Goal: Task Accomplishment & Management: Manage account settings

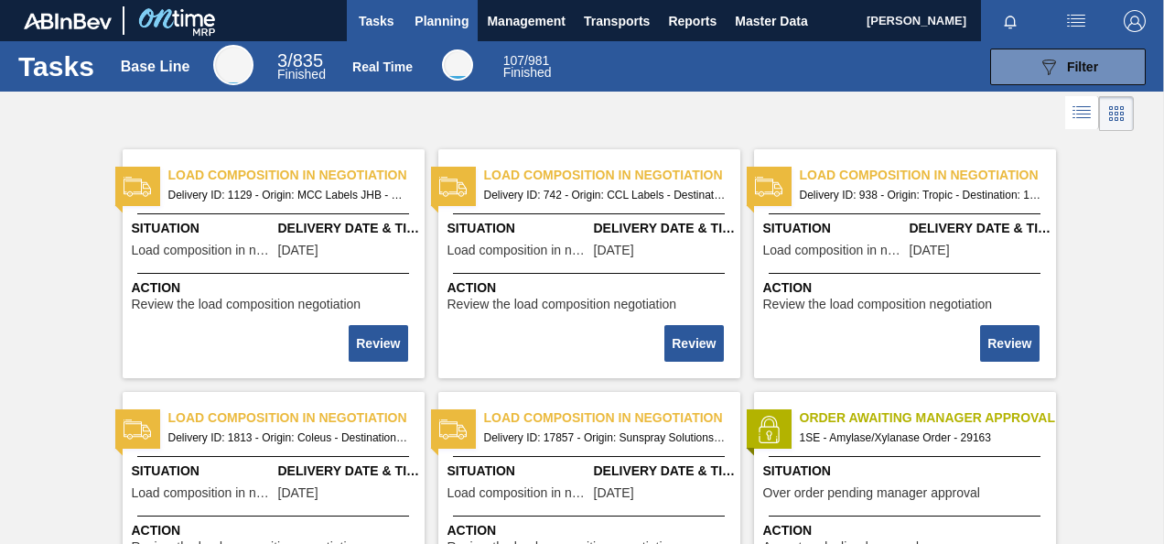
click at [434, 23] on span "Planning" at bounding box center [442, 21] width 54 height 22
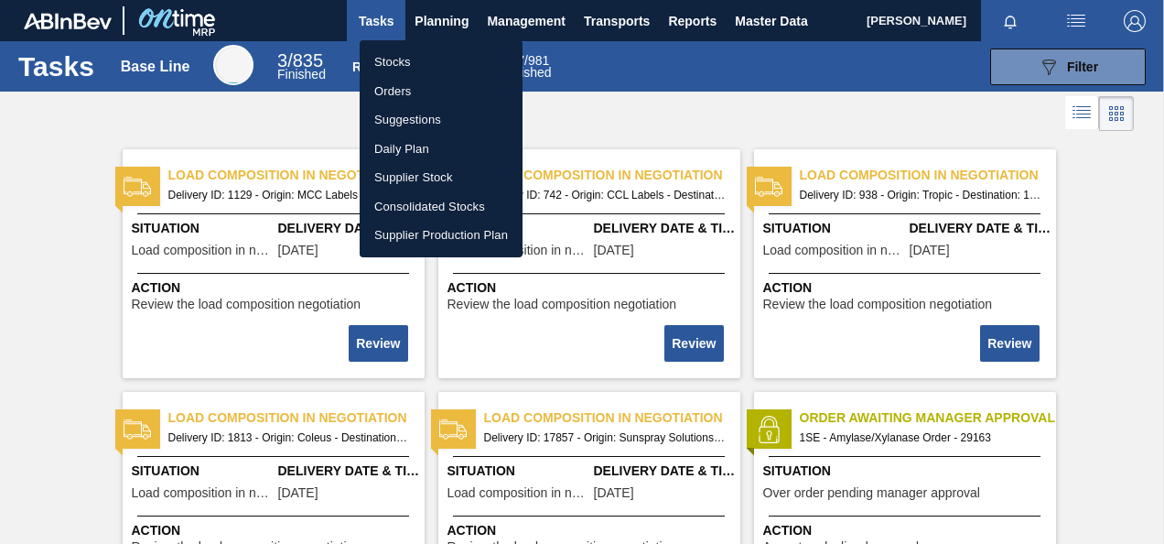
click at [415, 77] on li "Orders" at bounding box center [441, 91] width 163 height 29
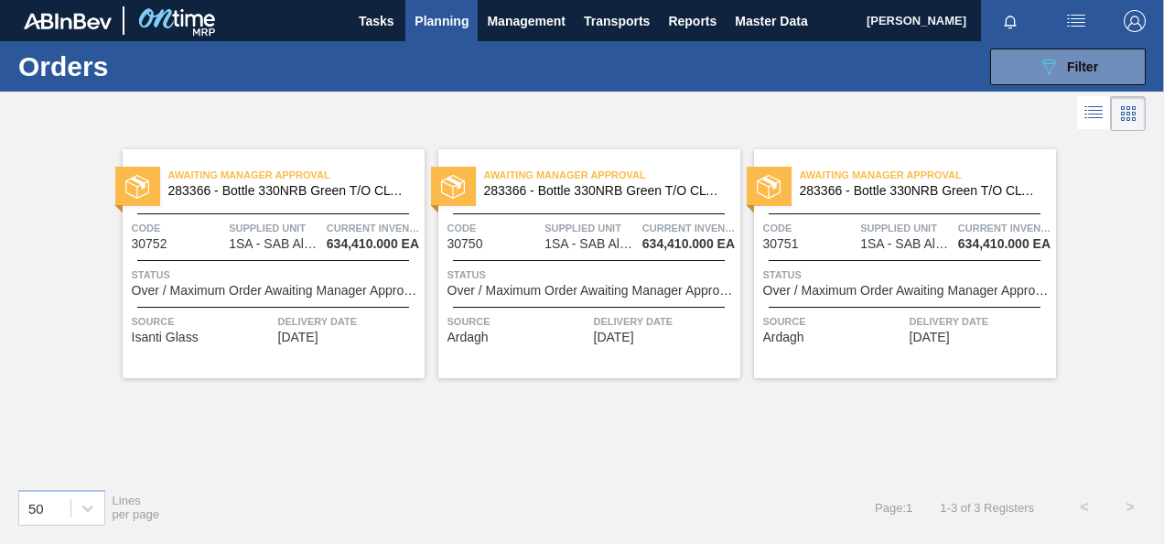
click at [310, 289] on span "Over / Maximum Order Awaiting Manager Approval" at bounding box center [276, 291] width 288 height 14
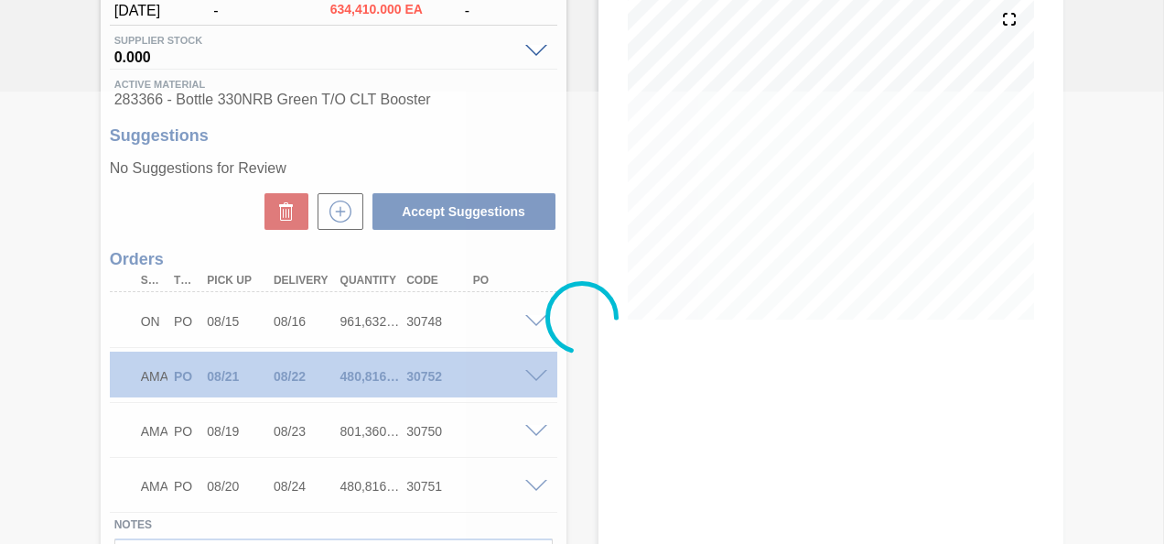
scroll to position [336, 0]
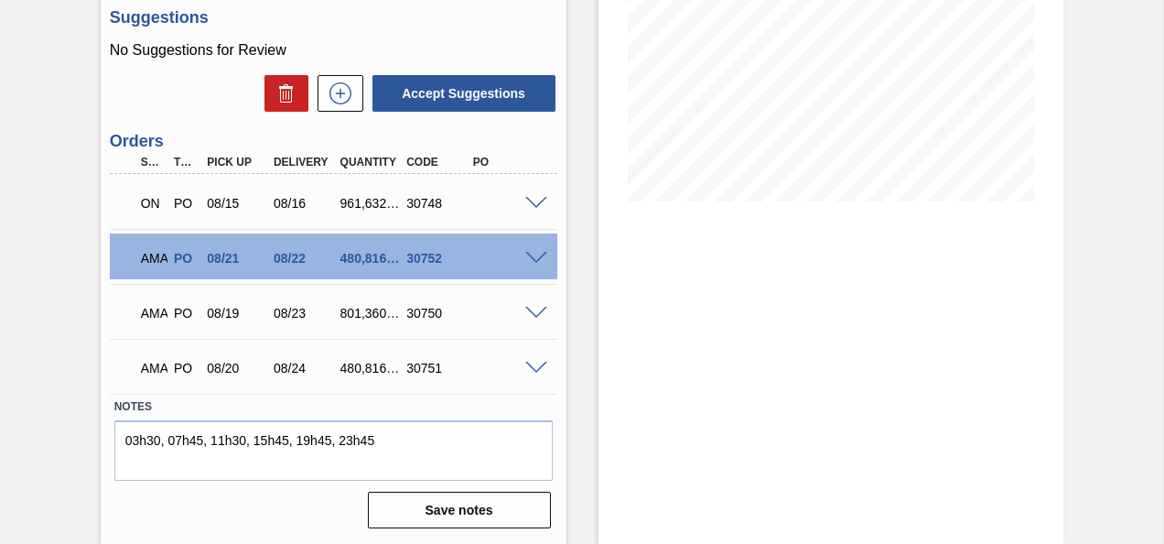
click at [528, 359] on div "AMA PO 08/20 08/24 480,816.000 30751" at bounding box center [333, 366] width 447 height 46
click at [534, 366] on span at bounding box center [536, 368] width 22 height 14
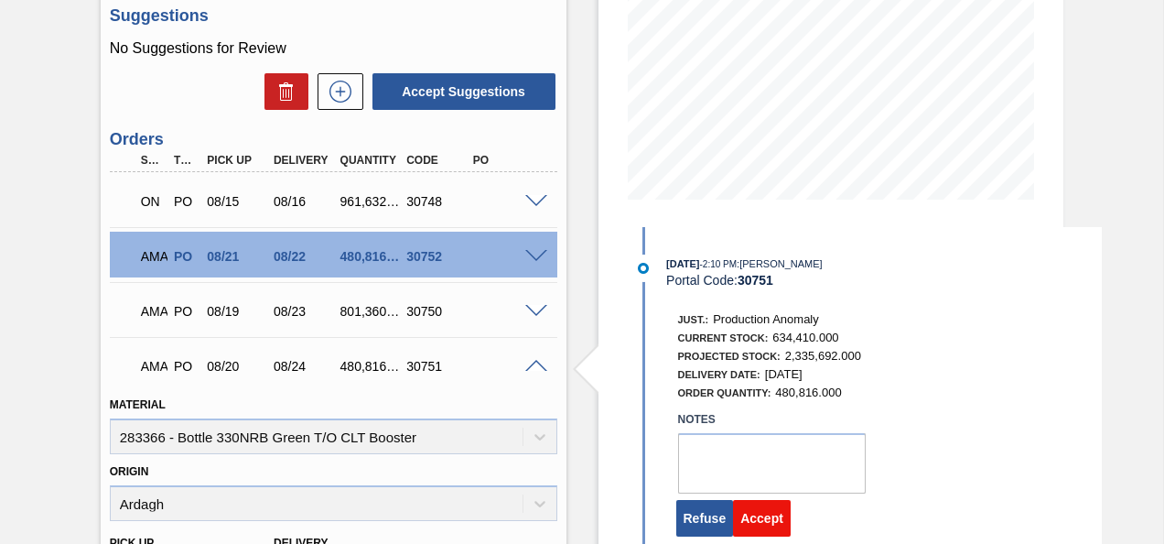
click at [760, 529] on button "Accept" at bounding box center [762, 518] width 58 height 37
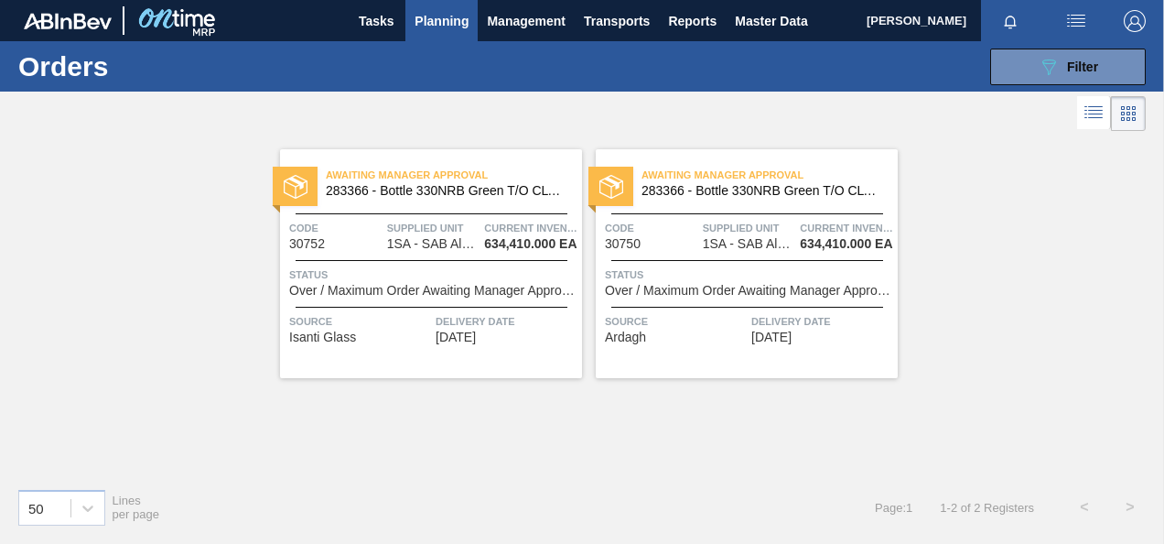
click at [420, 249] on span "1SA - SAB Alrode Brewery" at bounding box center [433, 244] width 92 height 14
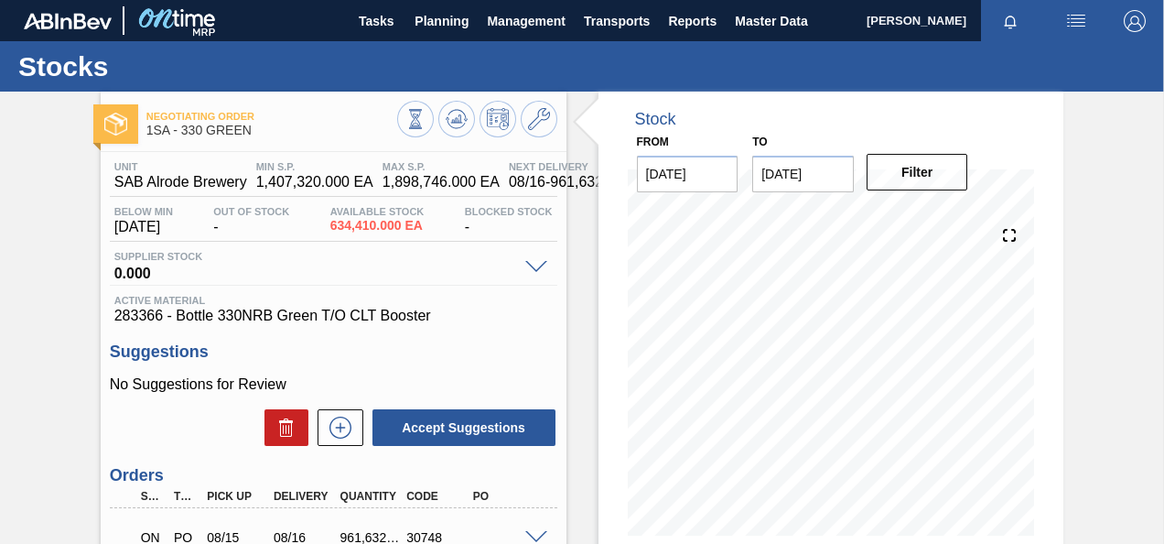
scroll to position [336, 0]
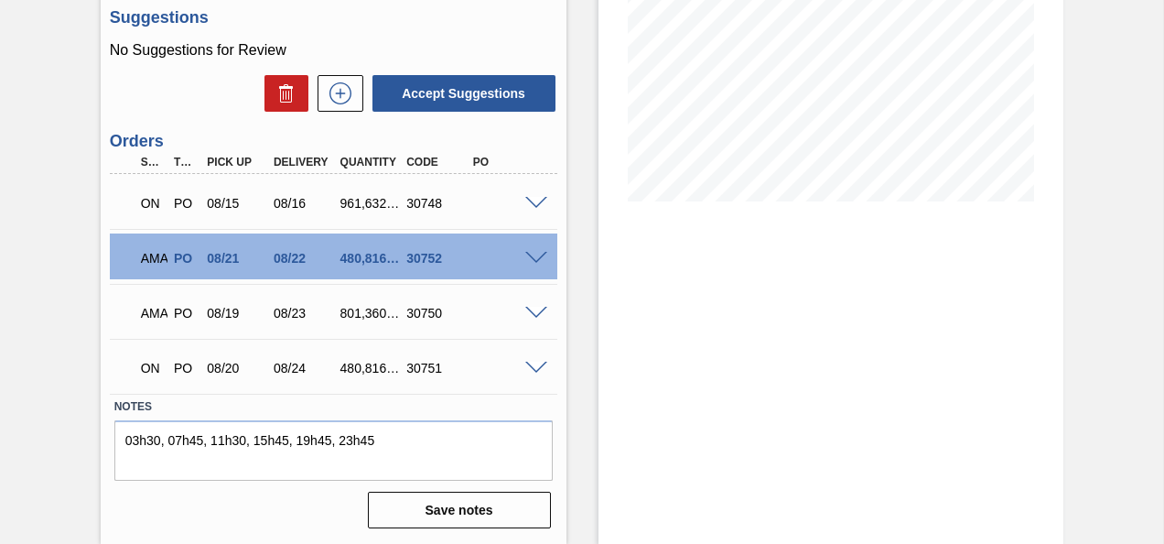
click at [534, 311] on span at bounding box center [536, 314] width 22 height 14
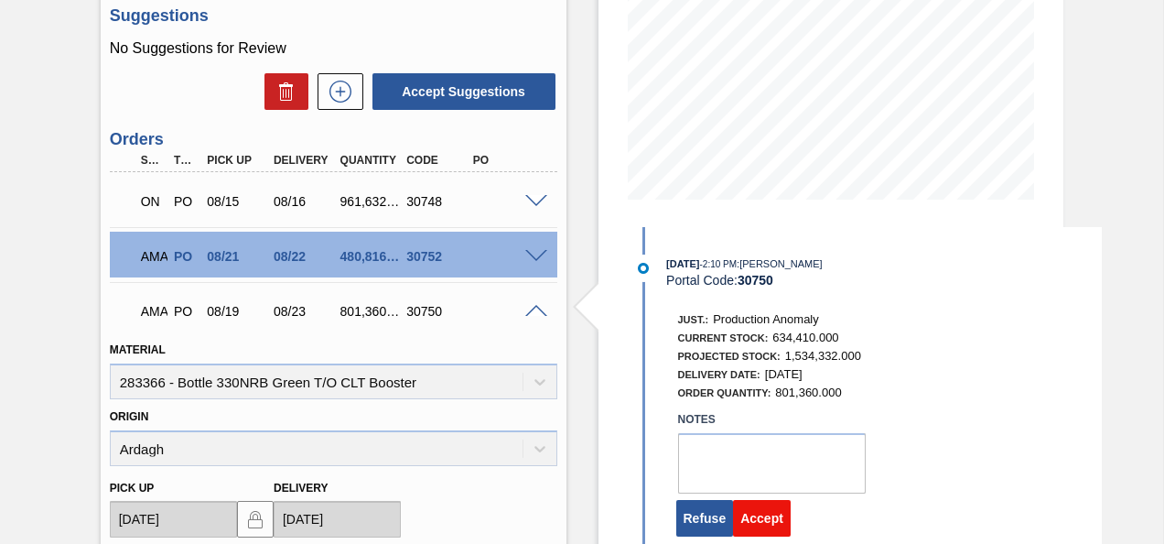
click at [757, 520] on button "Accept" at bounding box center [762, 518] width 58 height 37
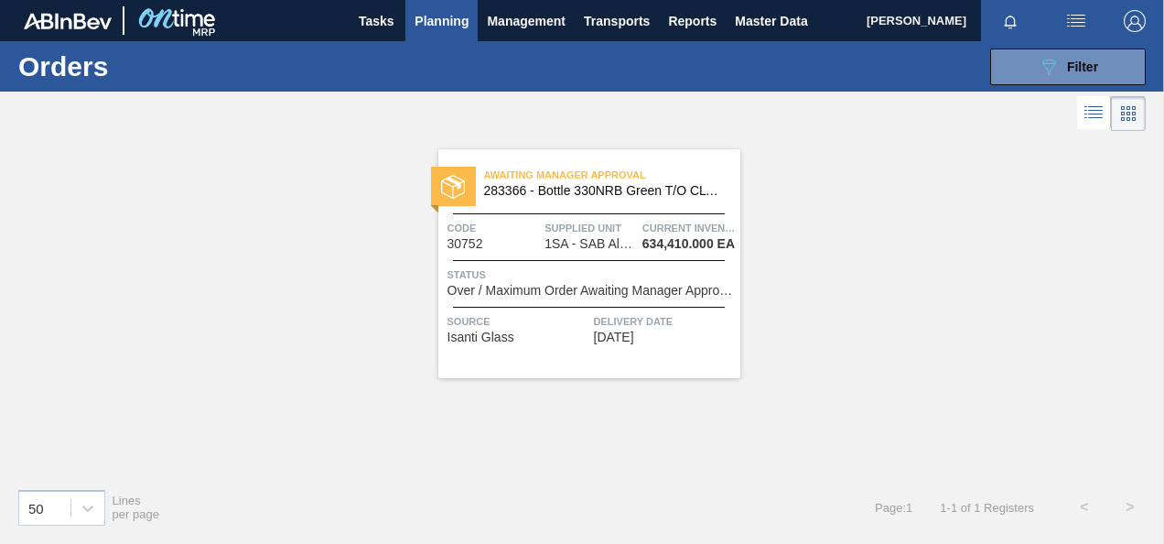
click at [566, 302] on div "Awaiting Manager Approval 283366 - Bottle 330NRB Green T/O CLT Booster Code 307…" at bounding box center [589, 263] width 302 height 229
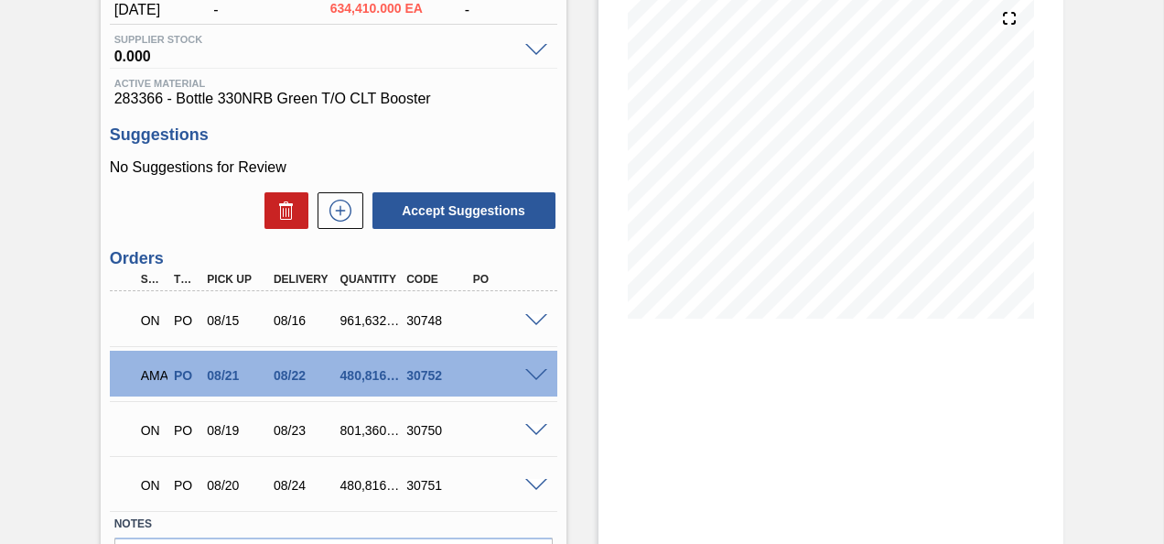
scroll to position [336, 0]
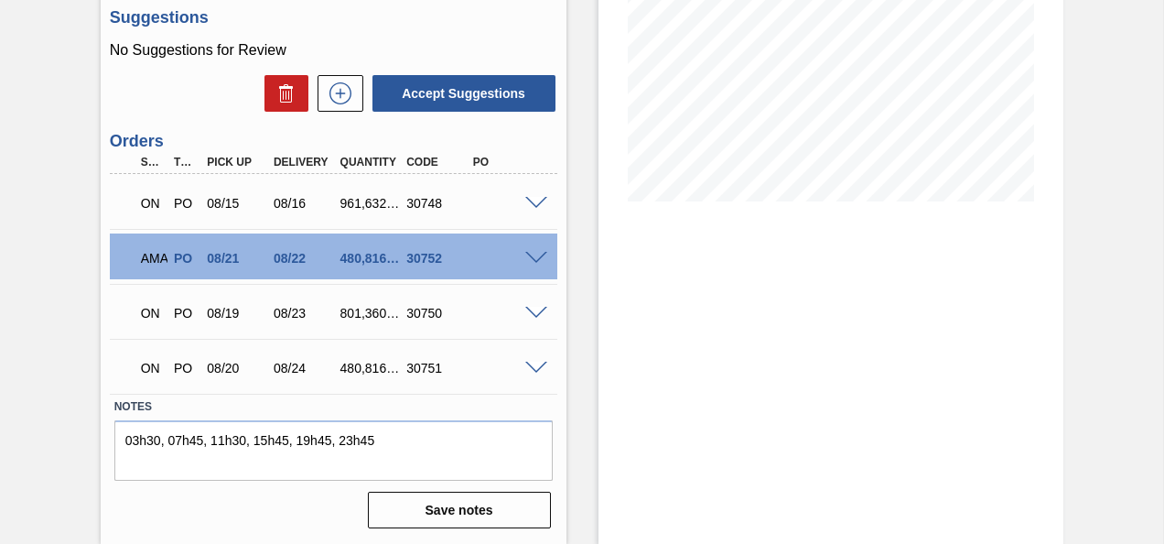
click at [536, 250] on div at bounding box center [539, 257] width 37 height 14
click at [534, 256] on span at bounding box center [536, 259] width 22 height 14
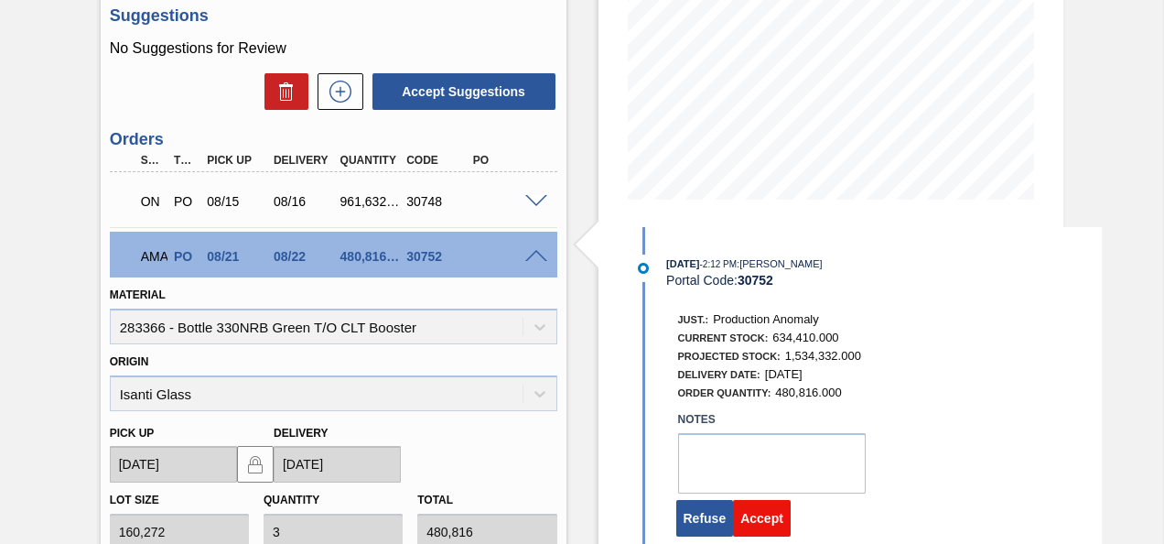
click at [768, 523] on button "Accept" at bounding box center [762, 518] width 58 height 37
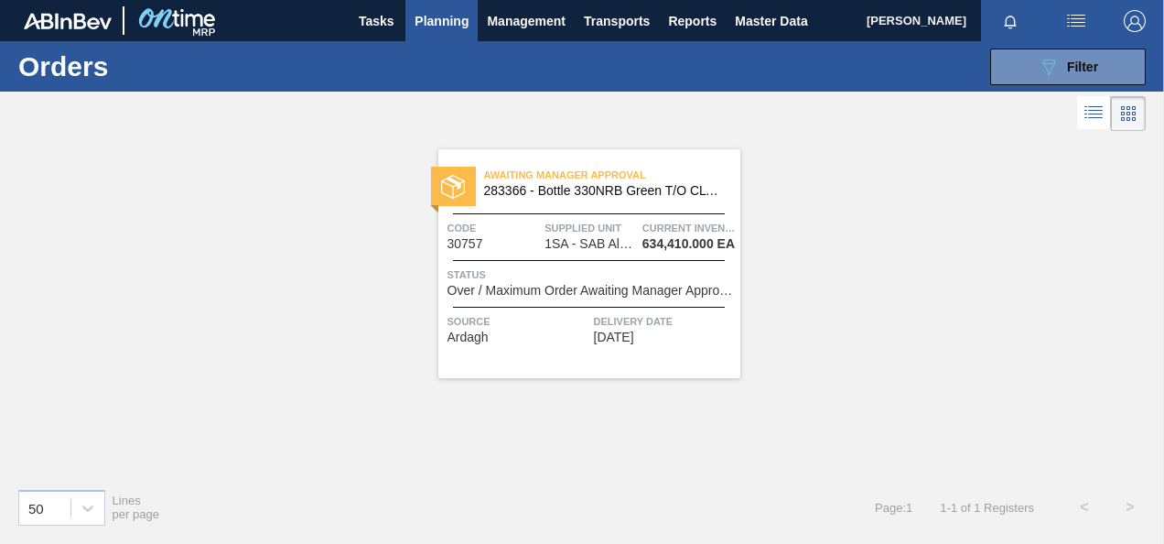
click at [555, 273] on span "Status" at bounding box center [591, 274] width 288 height 18
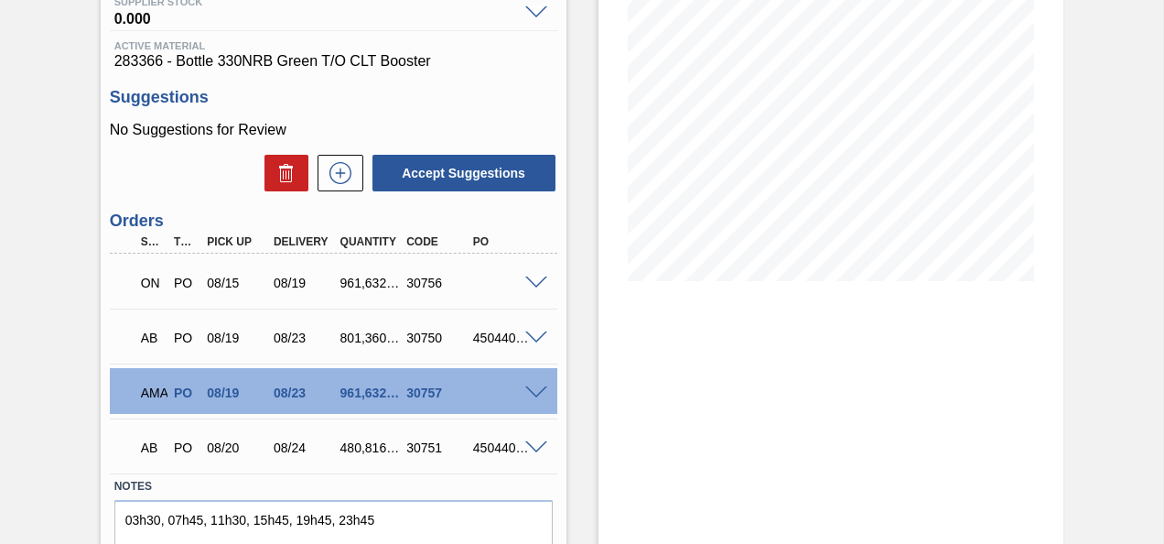
scroll to position [256, 0]
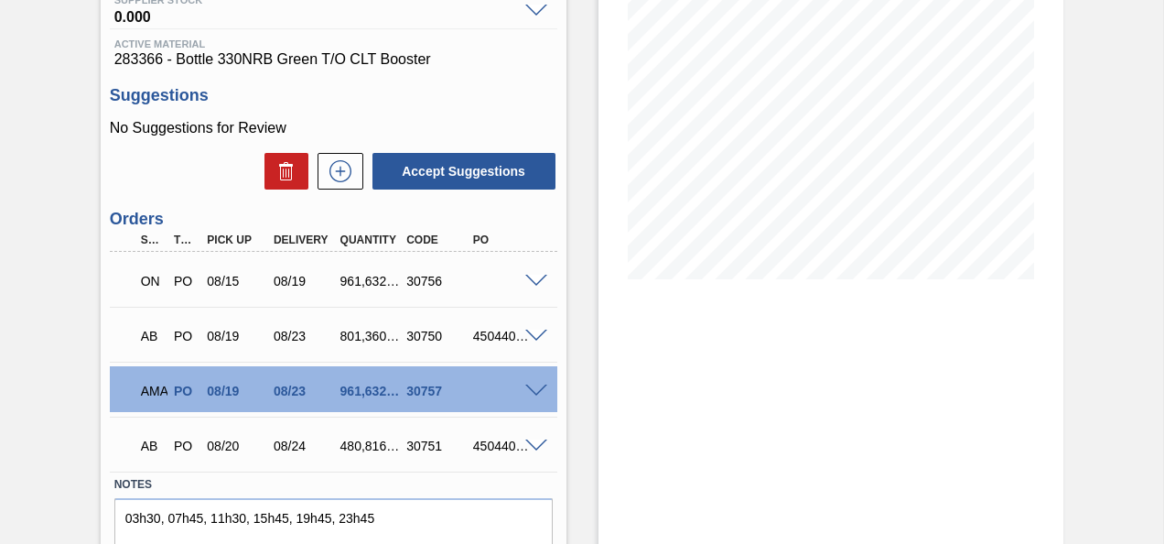
click at [531, 390] on span at bounding box center [536, 391] width 22 height 14
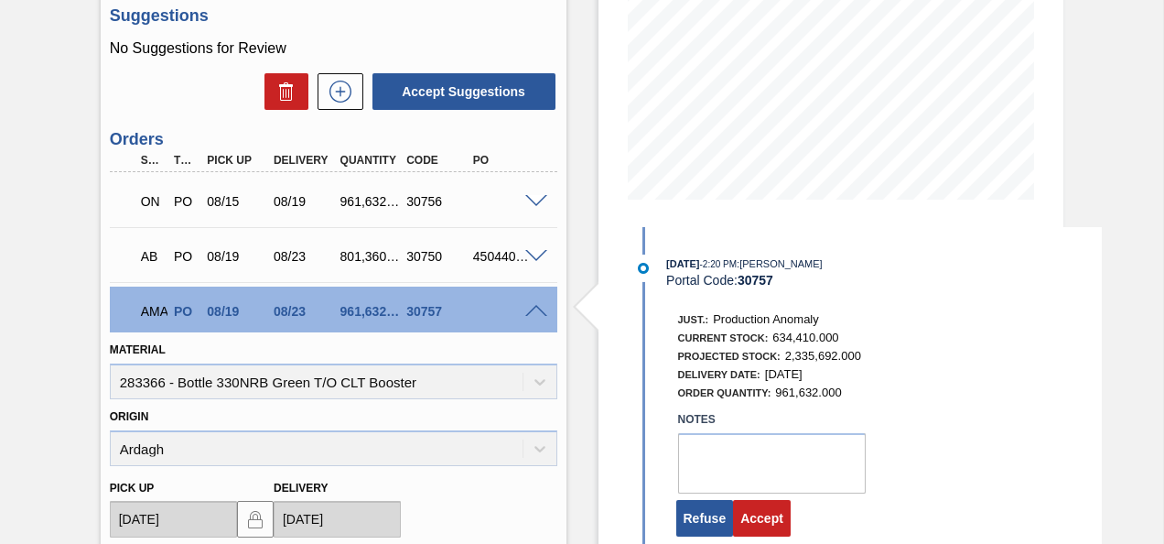
scroll to position [366, 0]
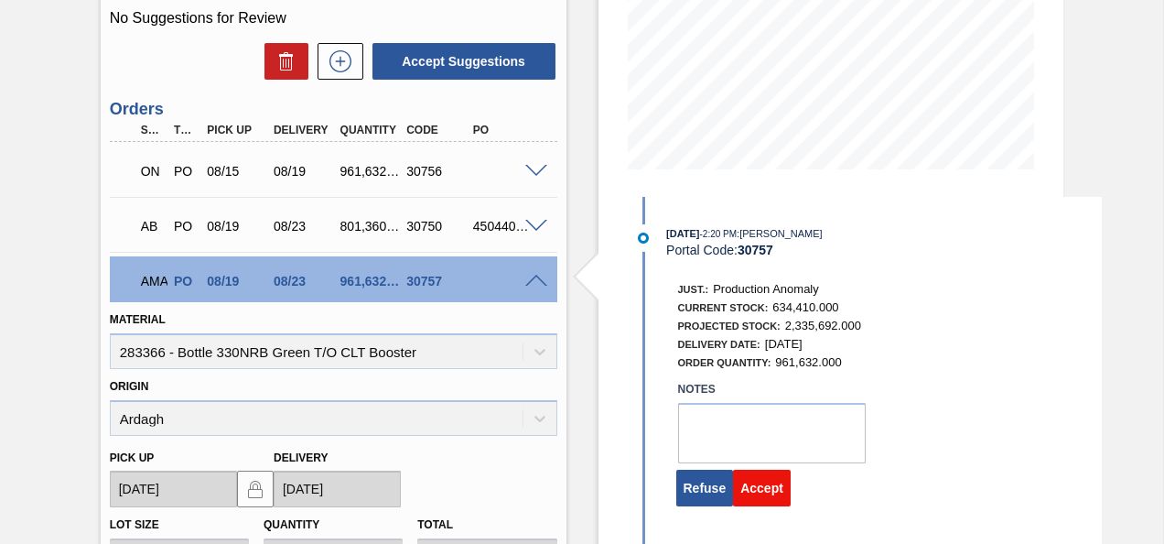
click at [774, 498] on button "Accept" at bounding box center [762, 487] width 58 height 37
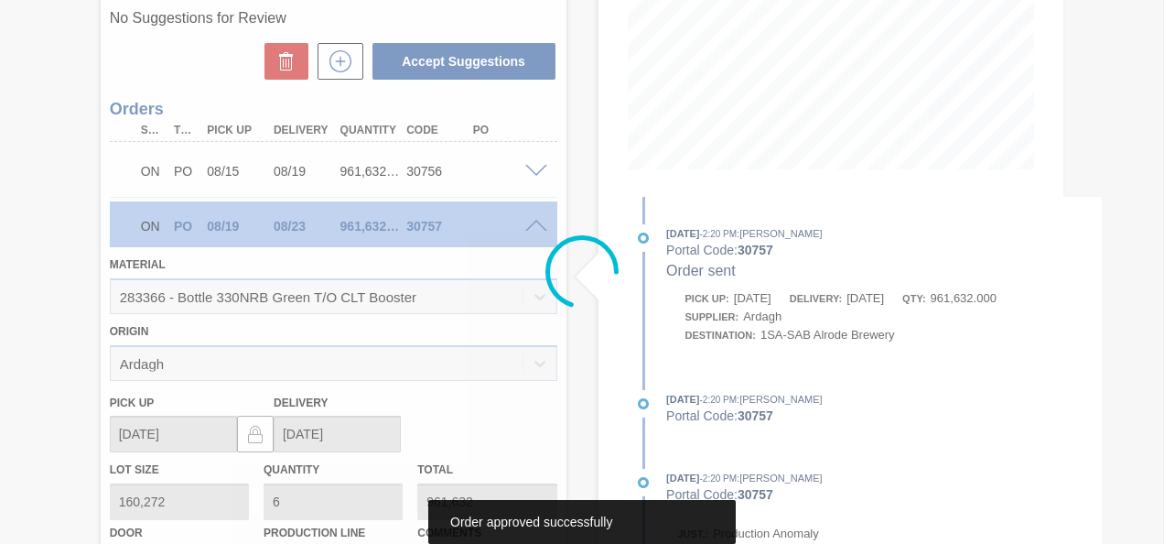
scroll to position [336, 0]
